Goal: Task Accomplishment & Management: Manage account settings

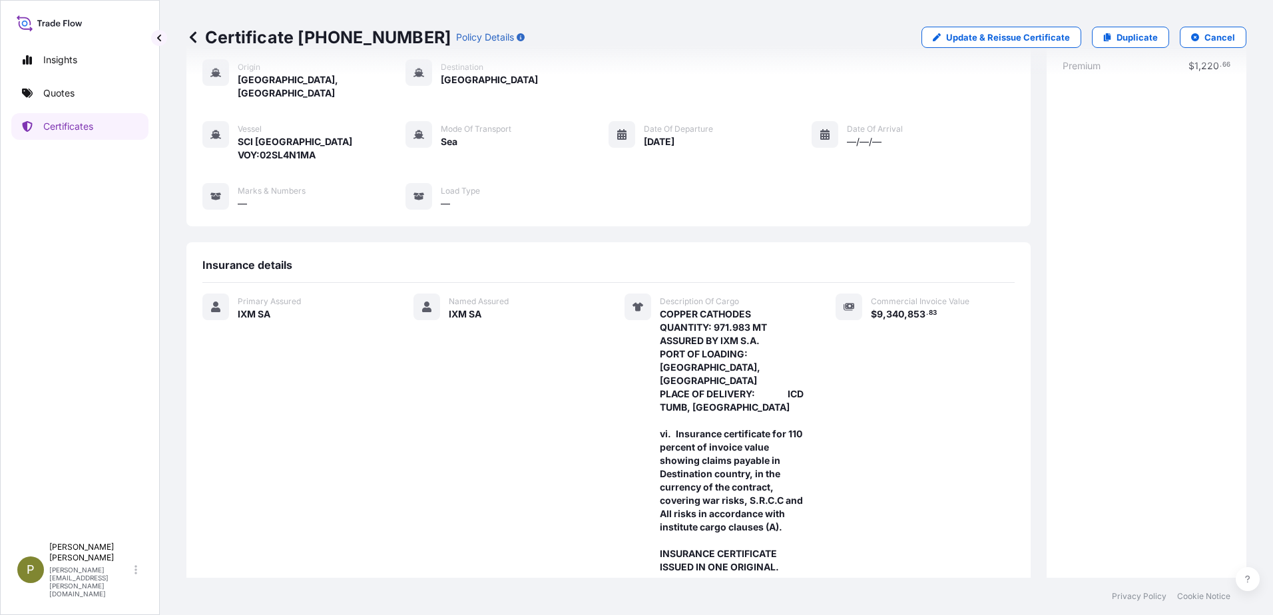
scroll to position [133, 0]
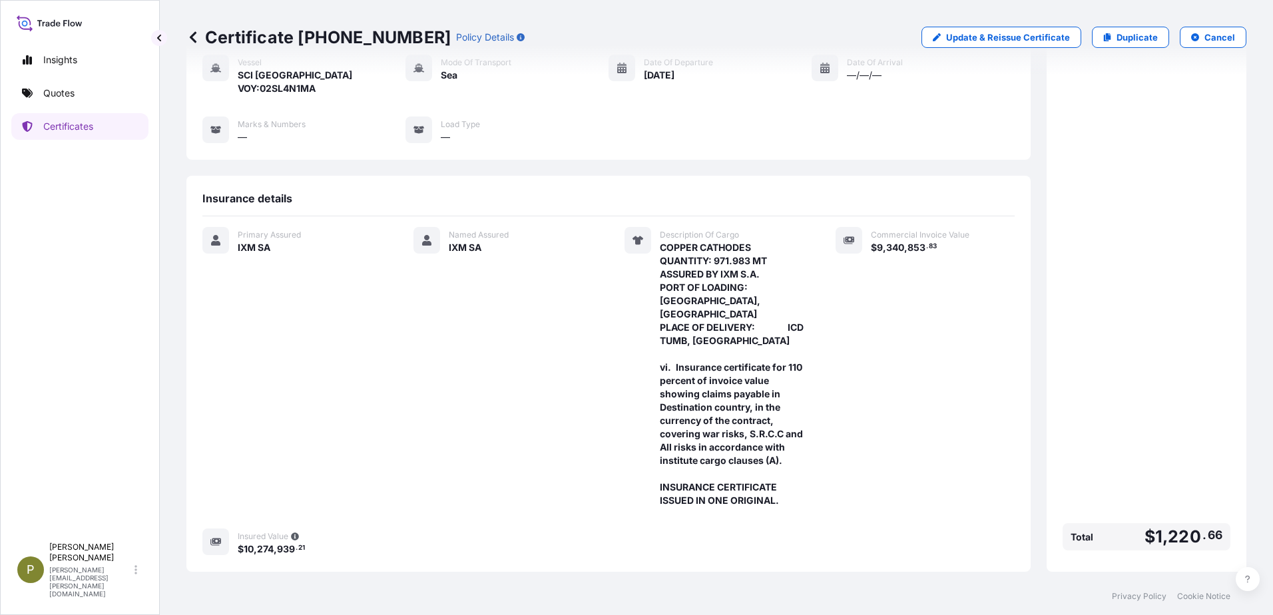
drag, startPoint x: 956, startPoint y: 404, endPoint x: 758, endPoint y: 420, distance: 199.2
click at [956, 404] on div "Commercial Invoice Value $ 9 , 340 , 853 . 83" at bounding box center [925, 367] width 179 height 280
click at [1012, 40] on p "Update & Reissue Certificate" at bounding box center [1008, 37] width 124 height 13
select select "Sea"
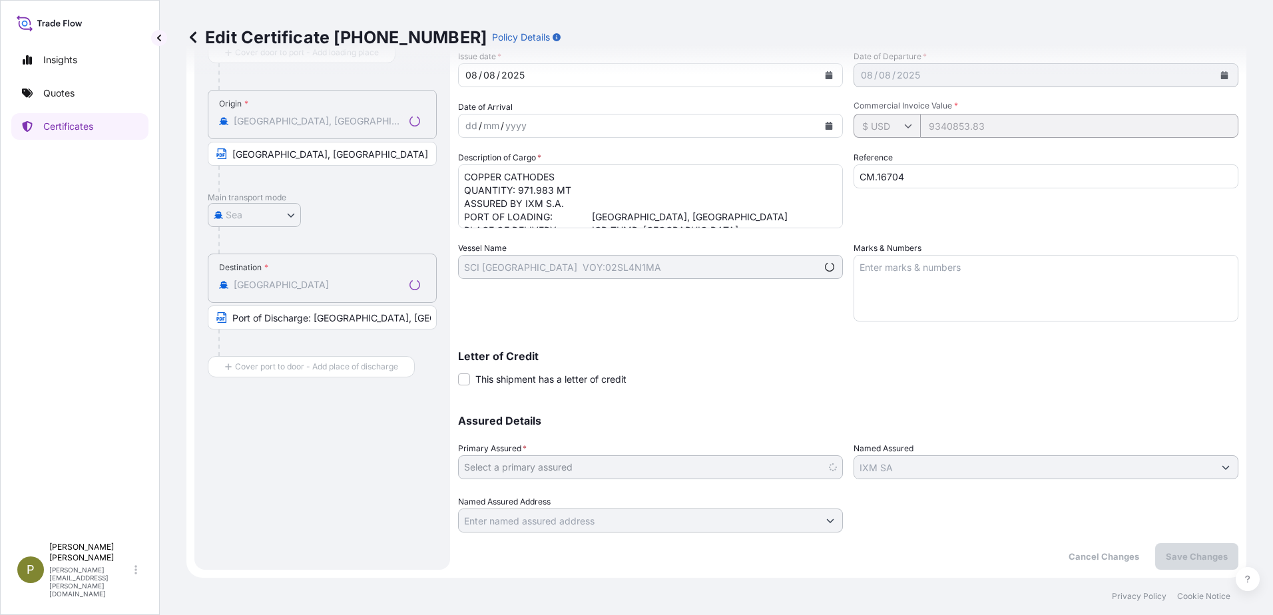
scroll to position [129, 0]
select select "31846"
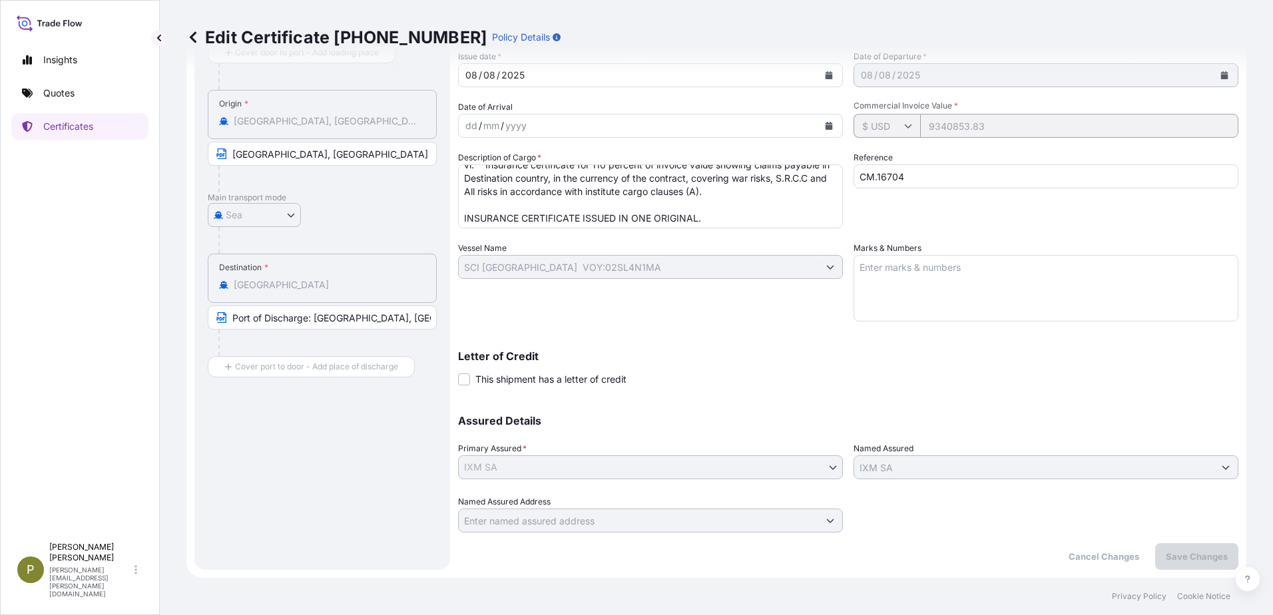
scroll to position [95, 0]
click at [799, 192] on textarea "COPPER CATHODES QUANTITY: 971.983 MT ASSURED BY IXM S.A. PORT OF LOADING: [GEOG…" at bounding box center [650, 197] width 385 height 64
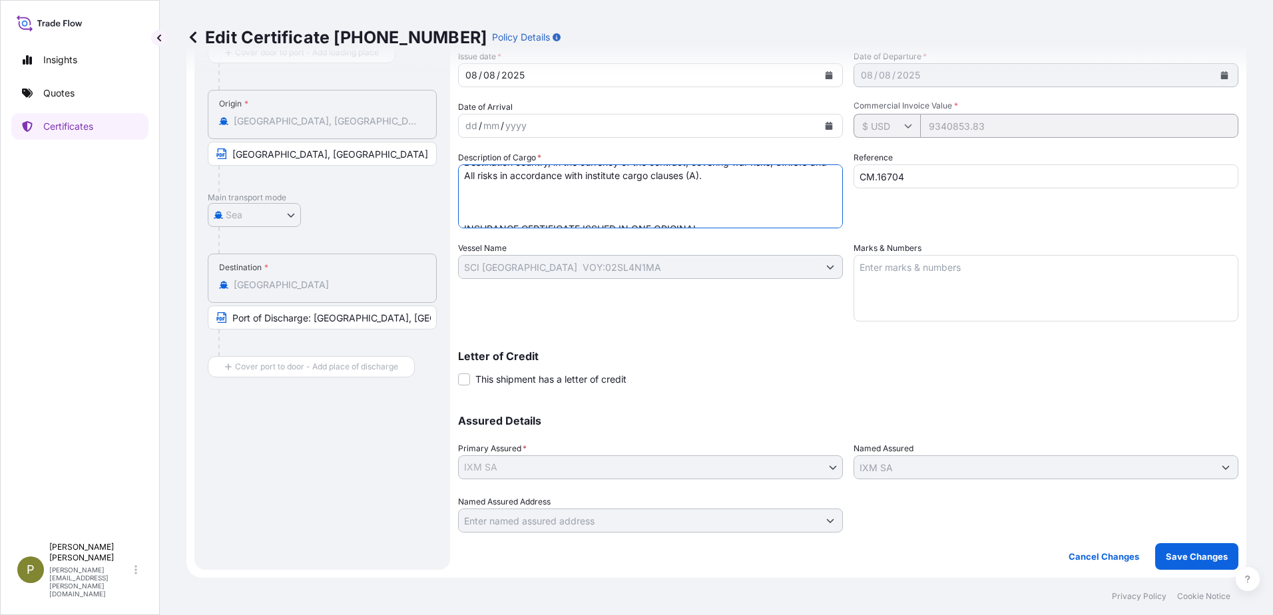
scroll to position [121, 0]
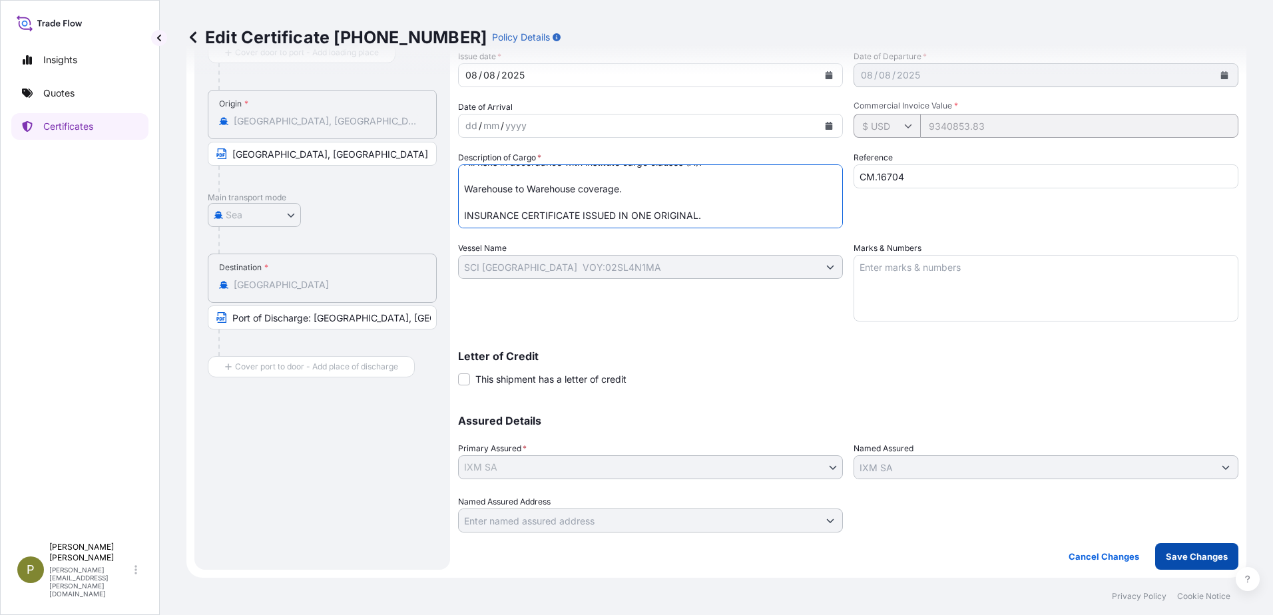
type textarea "COPPER CATHODES QUANTITY: 971.983 MT ASSURED BY IXM S.A. PORT OF LOADING: [GEOG…"
click at [1173, 557] on p "Save Changes" at bounding box center [1197, 556] width 62 height 13
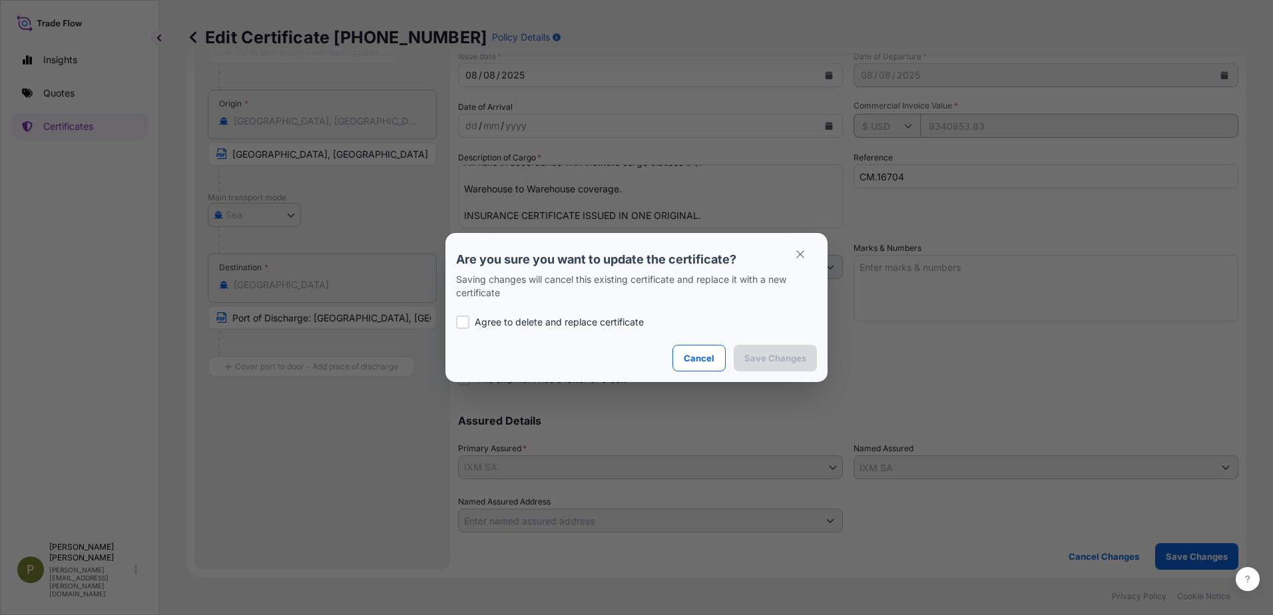
click at [554, 322] on p "Agree to delete and replace certificate" at bounding box center [559, 322] width 169 height 13
checkbox input "true"
click at [765, 358] on p "Save Changes" at bounding box center [776, 358] width 62 height 13
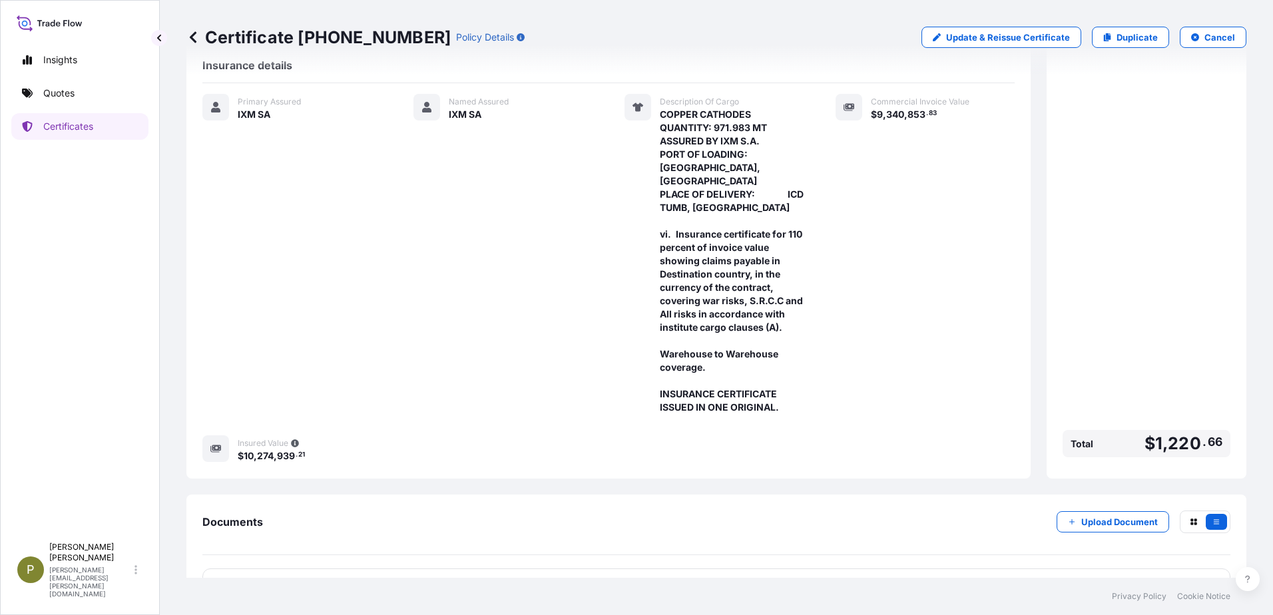
scroll to position [281, 0]
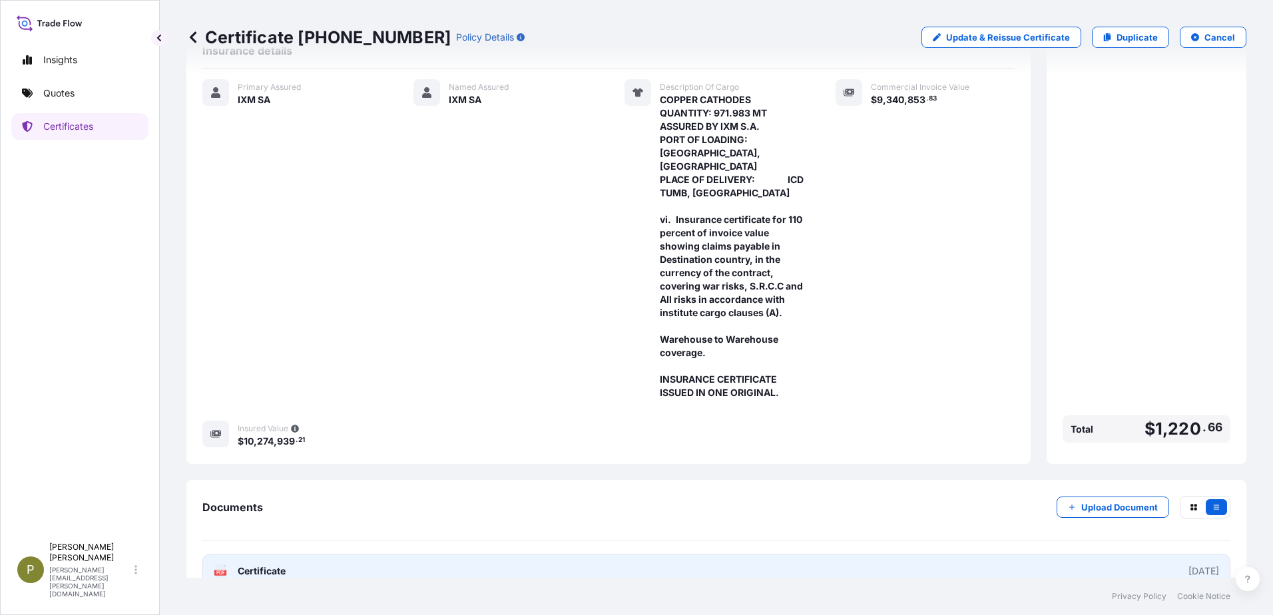
click at [313, 554] on link "PDF Certificate [DATE]" at bounding box center [716, 571] width 1028 height 35
